Goal: Navigation & Orientation: Find specific page/section

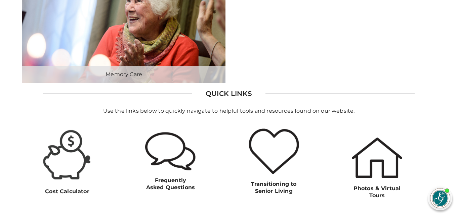
scroll to position [387, 1]
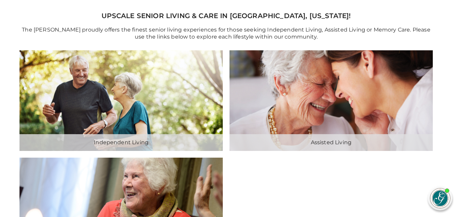
scroll to position [0, 3]
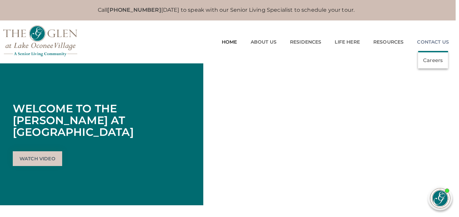
click at [442, 42] on link "Contact Us" at bounding box center [433, 42] width 32 height 6
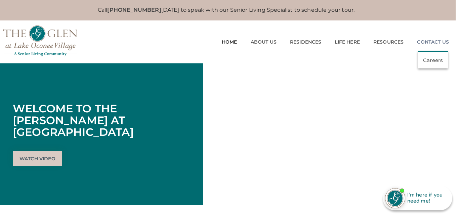
click at [432, 45] on li "Contact Us Careers" at bounding box center [432, 42] width 45 height 19
click at [434, 58] on link "Careers" at bounding box center [433, 60] width 20 height 6
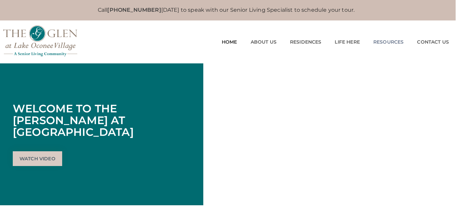
click at [379, 41] on link "Resources" at bounding box center [388, 42] width 30 height 6
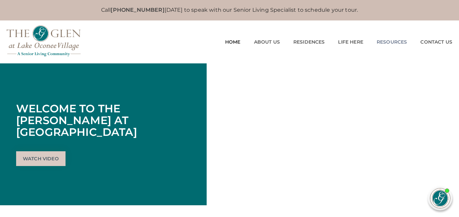
click at [379, 41] on link "Resources" at bounding box center [391, 42] width 30 height 6
click at [41, 37] on img at bounding box center [44, 41] width 74 height 31
